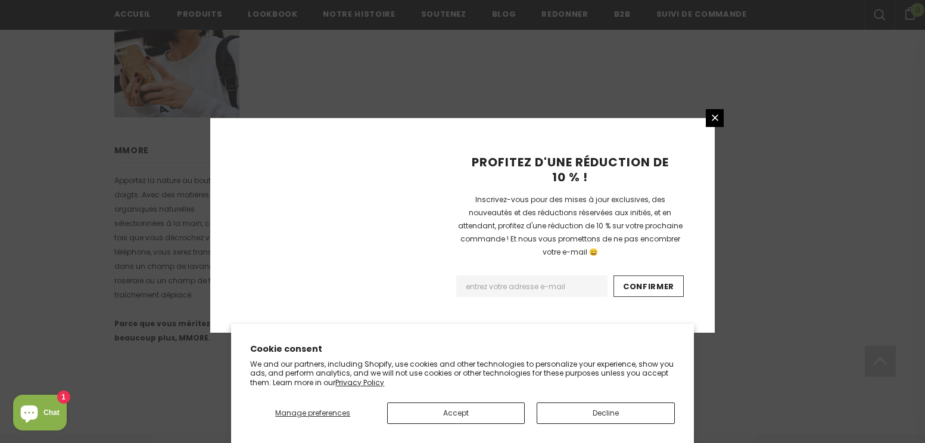
scroll to position [919, 0]
